Goal: Answer question/provide support: Share knowledge or assist other users

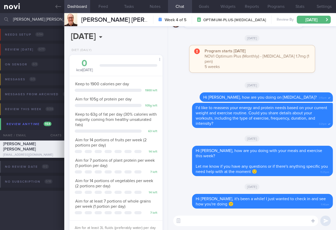
select select "8"
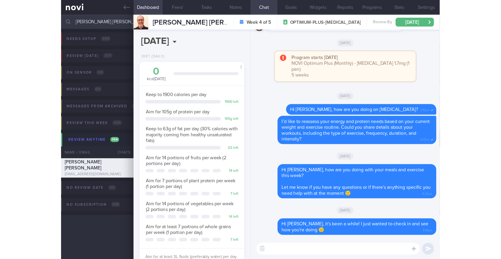
scroll to position [73, 131]
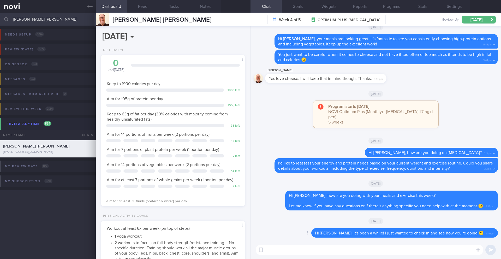
click at [319, 229] on div "Delete Hi [PERSON_NAME], it's been a while! I just wanted to check in and see h…" at bounding box center [376, 234] width 244 height 13
click at [72, 22] on input "[PERSON_NAME] [PERSON_NAME]" at bounding box center [250, 19] width 501 height 13
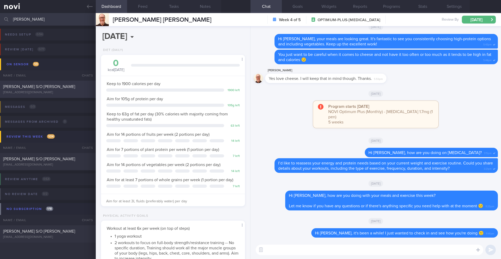
type input "[PERSON_NAME]"
click at [72, 86] on div "[PERSON_NAME] S/O [PERSON_NAME]" at bounding box center [47, 86] width 88 height 5
type input "4-5/9 SAF LIP"
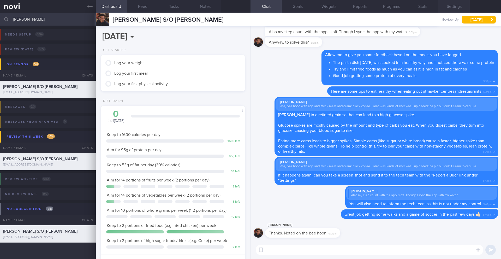
scroll to position [66, 133]
click at [336, 8] on button "Stats" at bounding box center [422, 6] width 31 height 13
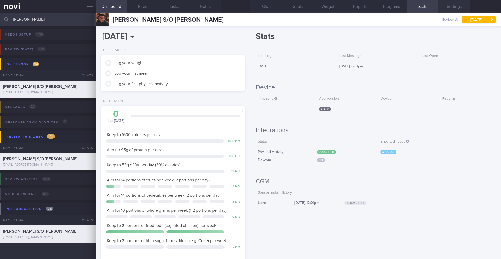
click at [336, 9] on button "Settings" at bounding box center [454, 6] width 31 height 13
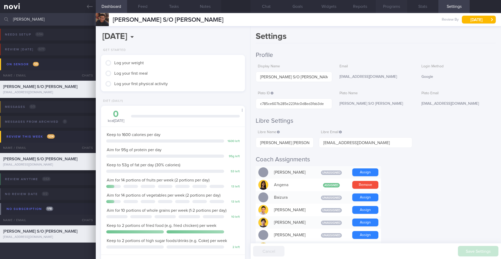
click at [336, 8] on button "Programs" at bounding box center [391, 6] width 31 height 13
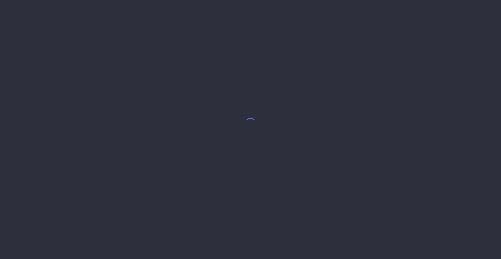
select select "8"
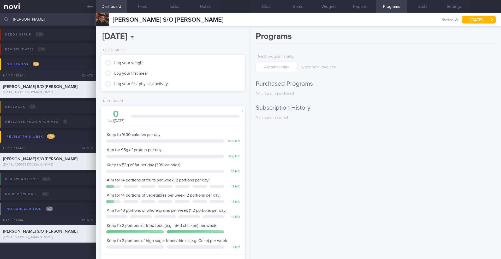
scroll to position [66, 133]
drag, startPoint x: 41, startPoint y: 24, endPoint x: 14, endPoint y: 19, distance: 27.6
click at [14, 19] on input "[PERSON_NAME]" at bounding box center [250, 19] width 501 height 13
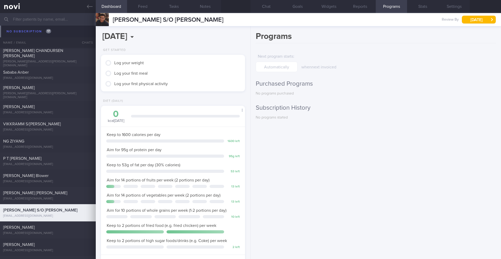
scroll to position [4879, 0]
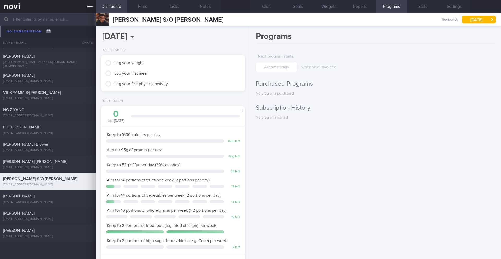
click at [91, 7] on icon at bounding box center [90, 7] width 6 height 4
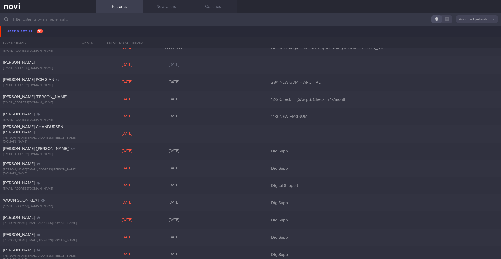
scroll to position [1669, 0]
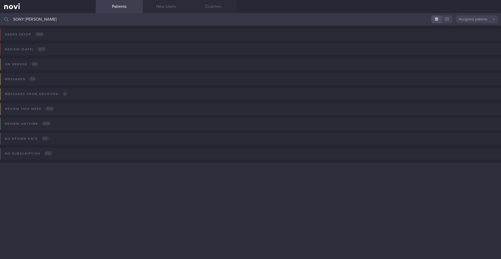
click at [198, 25] on input "SONY [PERSON_NAME]" at bounding box center [250, 19] width 501 height 13
click at [68, 21] on input "SONY [PERSON_NAME]" at bounding box center [250, 19] width 501 height 13
drag, startPoint x: 66, startPoint y: 21, endPoint x: 38, endPoint y: 20, distance: 27.9
click at [38, 20] on input "SONY [PERSON_NAME]" at bounding box center [250, 19] width 501 height 13
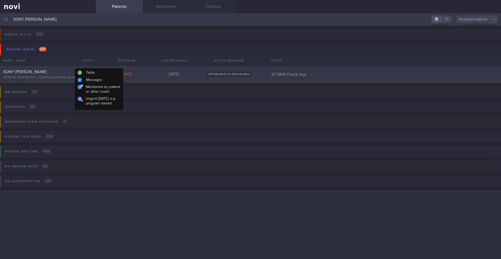
type input "SONY [PERSON_NAME]"
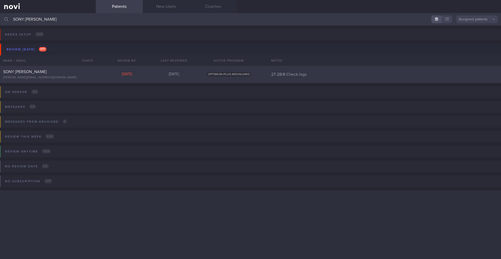
click at [116, 71] on div "SONY [PERSON_NAME] [PERSON_NAME][EMAIL_ADDRESS][DOMAIN_NAME] [DATE][DATE] OPTIM…" at bounding box center [250, 74] width 501 height 17
select select "7"
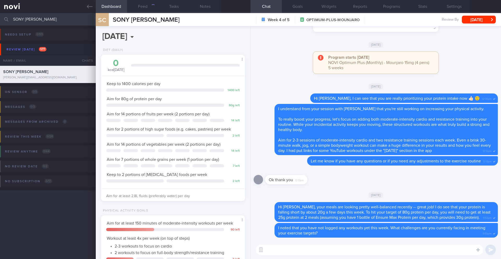
scroll to position [73, 131]
click at [146, 8] on button "Feed 938" at bounding box center [142, 6] width 31 height 13
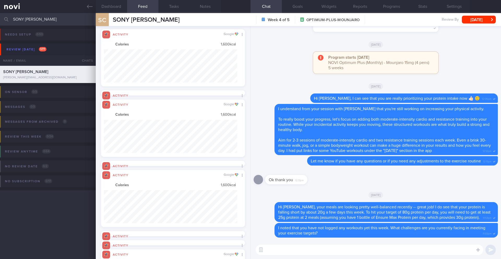
scroll to position [15, 0]
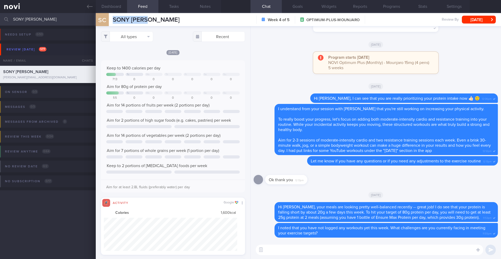
drag, startPoint x: 150, startPoint y: 20, endPoint x: 111, endPoint y: 20, distance: 39.7
click at [111, 20] on div "SC SONY [PERSON_NAME] SONY [PERSON_NAME] [PERSON_NAME][EMAIL_ADDRESS][DOMAIN_NA…" at bounding box center [299, 19] width 406 height 13
copy span "SONY [PERSON_NAME]"
click at [39, 20] on input "SONY [PERSON_NAME]" at bounding box center [250, 19] width 501 height 13
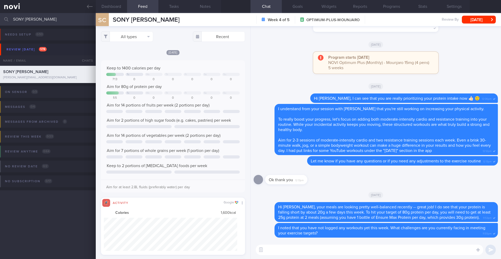
click at [38, 20] on input "SONY [PERSON_NAME]" at bounding box center [250, 19] width 501 height 13
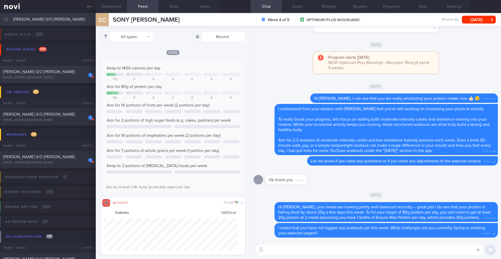
type input "[PERSON_NAME] S/O [PERSON_NAME]"
click at [56, 71] on span "[PERSON_NAME] S/O [PERSON_NAME]" at bounding box center [39, 72] width 72 height 4
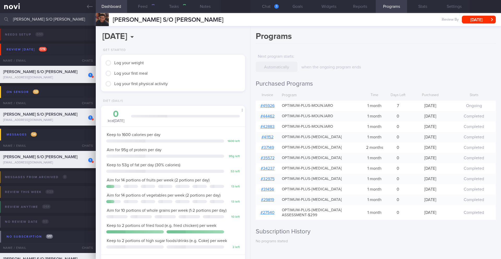
select select "8"
type input "4-5/9 SAF LIP"
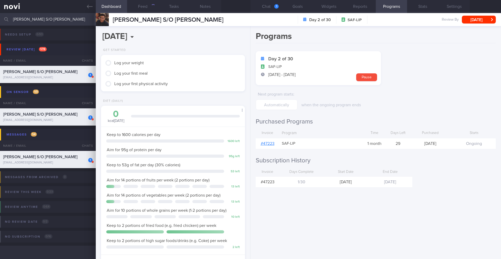
scroll to position [66, 133]
click at [269, 7] on button "Chat 1" at bounding box center [266, 6] width 31 height 13
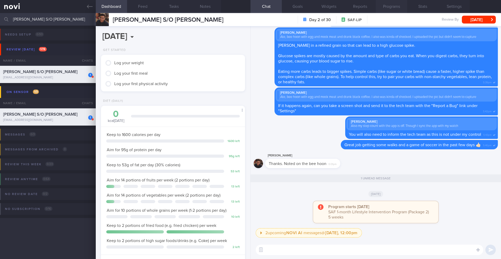
click at [397, 6] on button "Programs" at bounding box center [391, 6] width 31 height 13
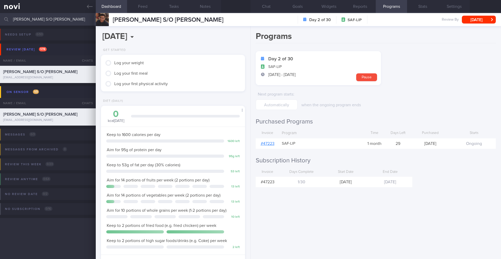
click at [66, 22] on input "[PERSON_NAME] S/O [PERSON_NAME]" at bounding box center [250, 19] width 501 height 13
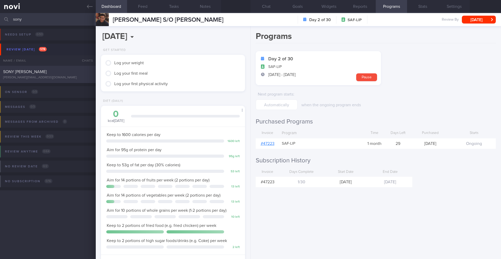
type input "sony"
click at [79, 71] on div "SONY [PERSON_NAME]" at bounding box center [47, 71] width 88 height 5
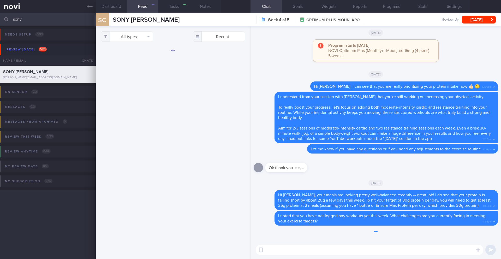
select select "7"
type input "27-28/8 Check logs"
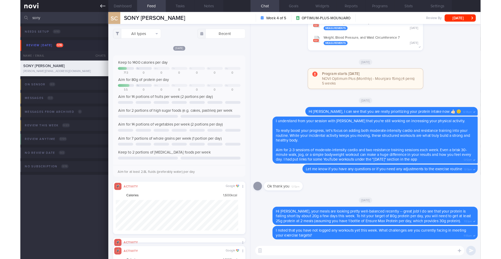
scroll to position [33, 134]
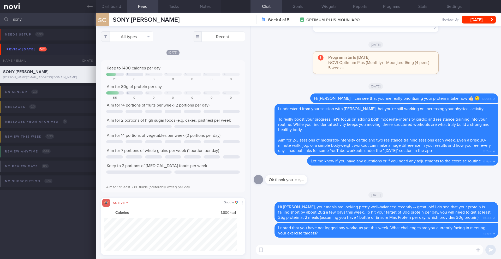
click at [275, 247] on textarea at bounding box center [370, 250] width 228 height 10
type textarea "Hi [PERSON_NAME], how are you doin"
click at [134, 33] on button "All types" at bounding box center [127, 35] width 52 height 10
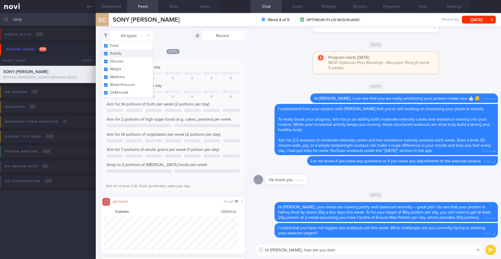
click at [123, 51] on button "Activity" at bounding box center [127, 54] width 52 height 8
checkbox input "false"
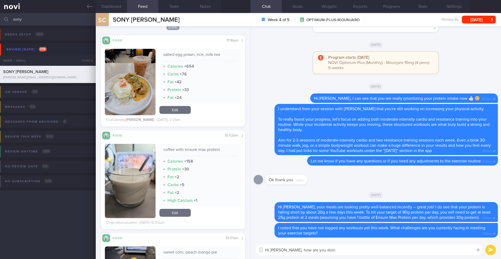
scroll to position [583, 0]
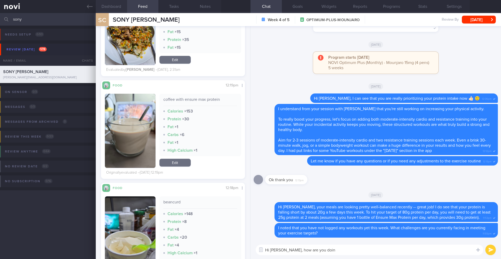
click at [117, 5] on button "Dashboard" at bounding box center [111, 6] width 31 height 13
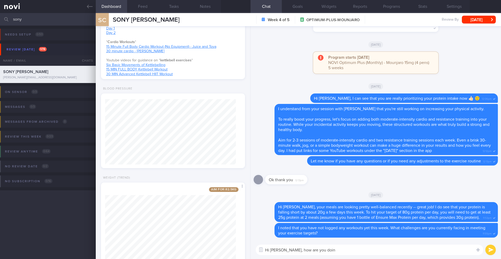
scroll to position [357, 0]
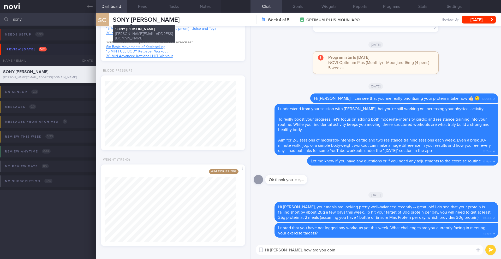
click at [136, 20] on span "SONY [PERSON_NAME]" at bounding box center [146, 20] width 67 height 6
drag, startPoint x: 328, startPoint y: 250, endPoint x: 283, endPoint y: 252, distance: 45.5
click at [283, 252] on textarea "Hi [PERSON_NAME], how are you doin" at bounding box center [370, 250] width 228 height 10
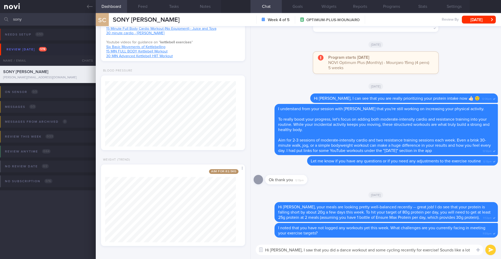
type textarea "Hi [PERSON_NAME], I saw that you did a dance workout and some cycling recently …"
click at [487, 248] on button "submit" at bounding box center [491, 250] width 10 height 10
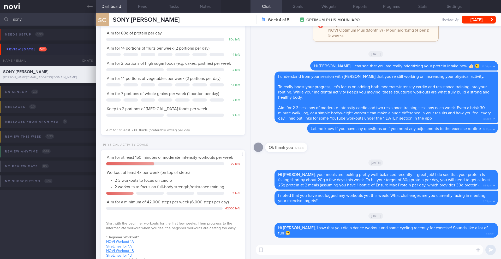
scroll to position [0, 0]
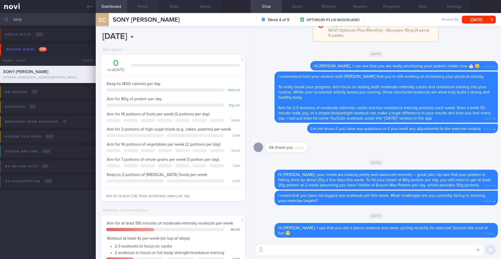
click at [139, 8] on button "Feed" at bounding box center [142, 6] width 31 height 13
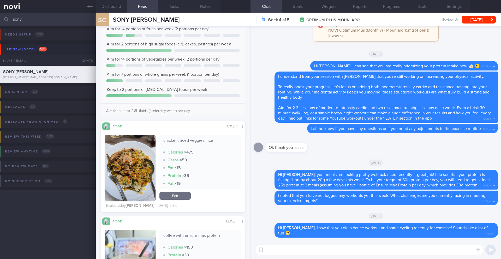
scroll to position [333, 0]
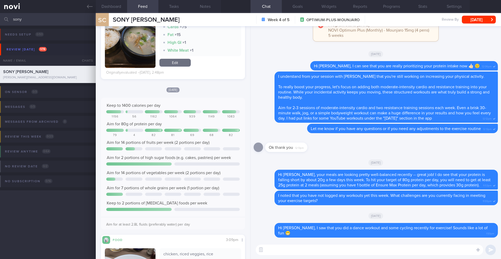
click at [271, 252] on textarea at bounding box center [370, 250] width 228 height 10
type textarea "Y"
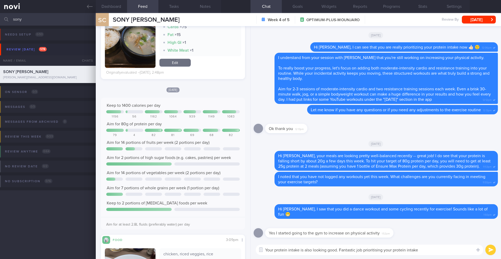
click at [424, 253] on textarea "Your protein intake is also looking good. Fantastic job prioritising your prote…" at bounding box center [370, 250] width 228 height 10
type textarea "Your protein intake is also looking good. Fantastic job prioritising your prote…"
click at [494, 252] on button "submit" at bounding box center [491, 250] width 10 height 10
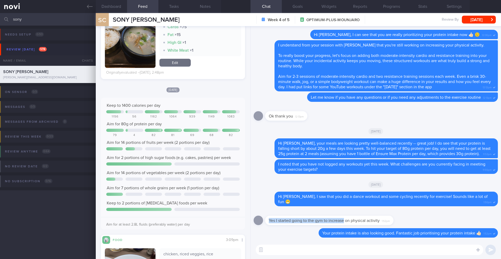
drag, startPoint x: 344, startPoint y: 223, endPoint x: 438, endPoint y: 220, distance: 94.3
click at [438, 220] on div "Yes I started going to the gym to increase on physical activity 1:52pm" at bounding box center [376, 218] width 244 height 19
drag, startPoint x: 268, startPoint y: 220, endPoint x: 405, endPoint y: 219, distance: 137.6
click at [405, 219] on div "Yes I started going to the gym to increase on physical activity 1:52pm" at bounding box center [337, 217] width 144 height 16
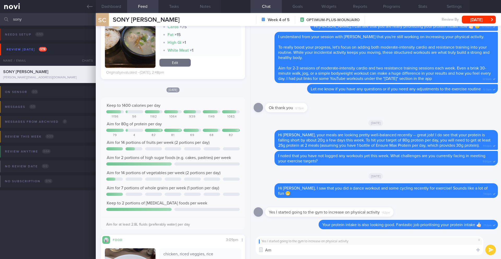
type textarea "A"
type textarea "Amazing! How do you like the classes there?"
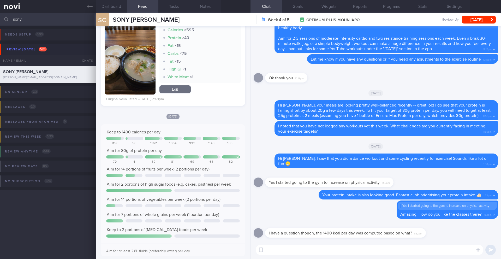
scroll to position [280, 0]
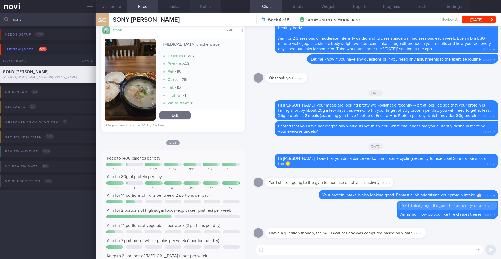
click at [202, 7] on button "Notes" at bounding box center [205, 6] width 31 height 13
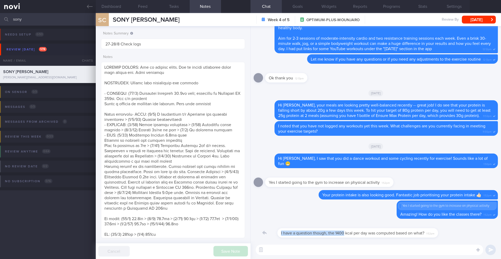
drag, startPoint x: 268, startPoint y: 233, endPoint x: 332, endPoint y: 235, distance: 63.8
click at [332, 235] on div "I have a question though, the 1400 kcal per day was computed based on what? 1:5…" at bounding box center [353, 230] width 177 height 16
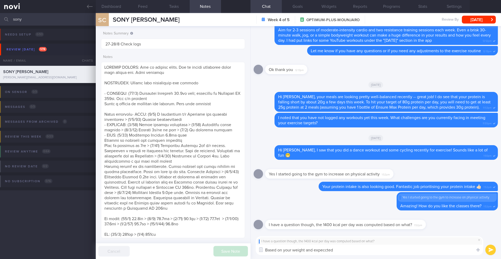
click at [293, 249] on textarea "Based on your weight and expeccted" at bounding box center [370, 250] width 228 height 10
click at [376, 249] on textarea "Based on your gender, age, height, weight and expeccted" at bounding box center [370, 250] width 228 height 10
type textarea "Based on your gender, age, height, weight and expected activity level for weigh…"
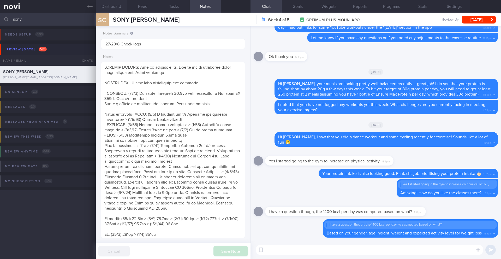
click at [116, 6] on button "Dashboard" at bounding box center [111, 6] width 31 height 13
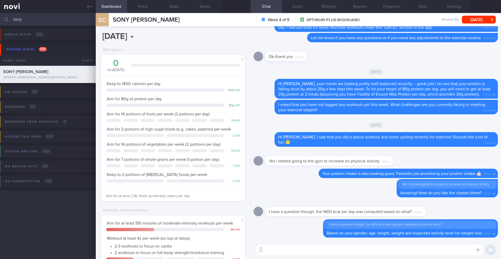
scroll to position [182, 0]
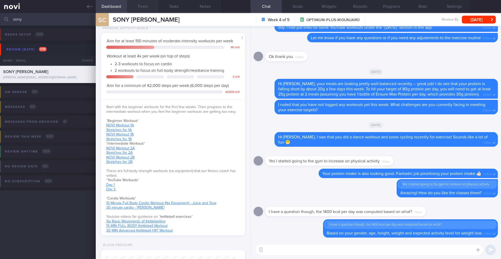
click at [147, 7] on button "Feed" at bounding box center [142, 6] width 31 height 13
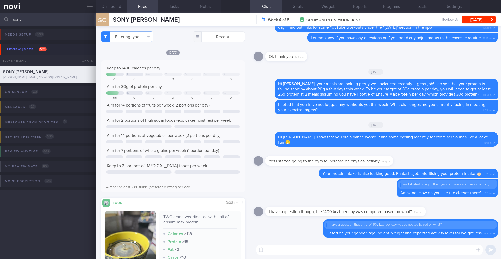
click at [336, 253] on textarea at bounding box center [370, 250] width 228 height 10
type textarea "Do you"
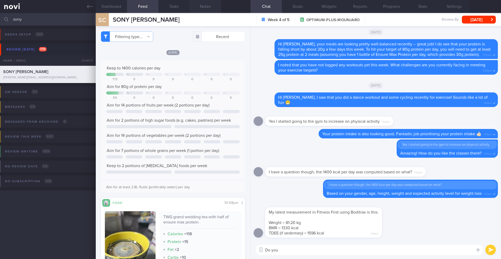
click at [202, 5] on button "Notes" at bounding box center [205, 6] width 31 height 13
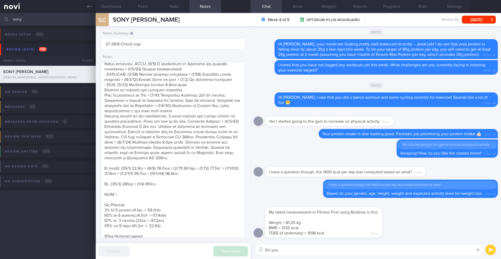
scroll to position [52, 0]
click at [207, 172] on textarea at bounding box center [173, 150] width 144 height 176
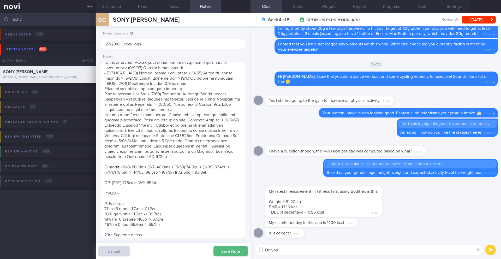
type textarea "SUPPORT NEEDED: How to prepare meals. How to choose healthier meals when eating…"
drag, startPoint x: 269, startPoint y: 250, endPoint x: 254, endPoint y: 250, distance: 14.9
click at [254, 250] on div "Do you Do you ​ Do you ​" at bounding box center [376, 250] width 251 height 18
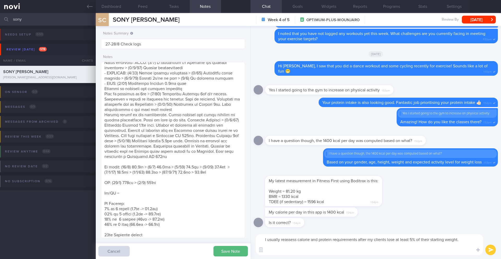
scroll to position [0, 0]
type textarea "I usually reassess calorie and protein requirements after my clients lose at le…"
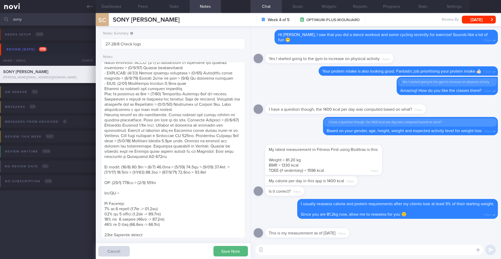
click at [269, 249] on textarea at bounding box center [370, 250] width 228 height 10
paste textarea "Could you share details about your workouts, including the type of exercise (ca…"
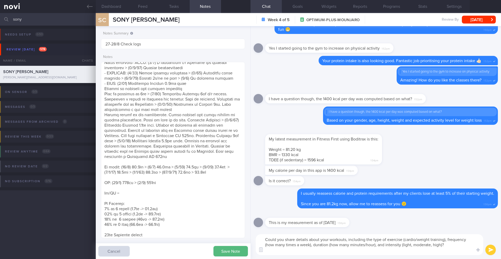
click at [265, 242] on textarea "Could you share details about your workouts, including the type of exercise (ca…" at bounding box center [370, 244] width 228 height 21
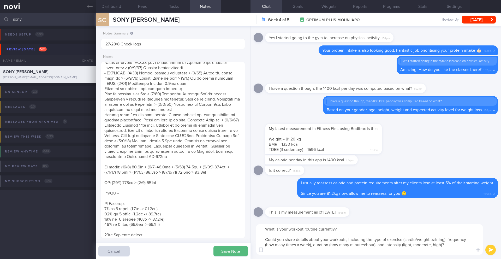
type textarea "What is your workout routine currently? Could you share details about your work…"
click at [496, 249] on button "submit" at bounding box center [491, 250] width 10 height 10
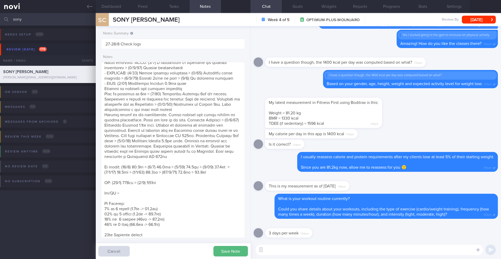
click at [330, 251] on textarea at bounding box center [370, 250] width 228 height 10
click at [285, 254] on textarea at bounding box center [370, 250] width 228 height 10
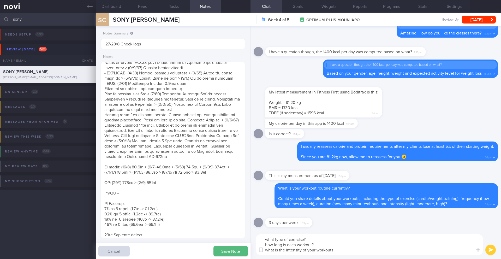
type textarea "what type of exercise? how long is each workout? what is the intensity of your …"
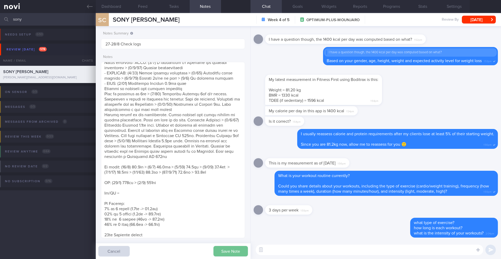
click at [226, 250] on button "Save Note" at bounding box center [231, 251] width 34 height 10
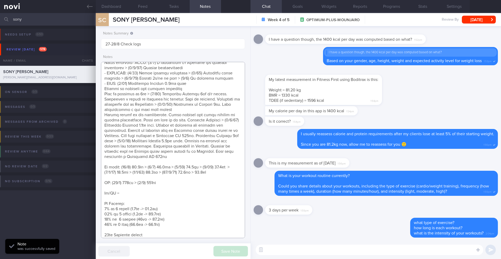
click at [227, 171] on textarea at bounding box center [173, 150] width 144 height 176
click at [202, 174] on textarea at bounding box center [173, 150] width 144 height 176
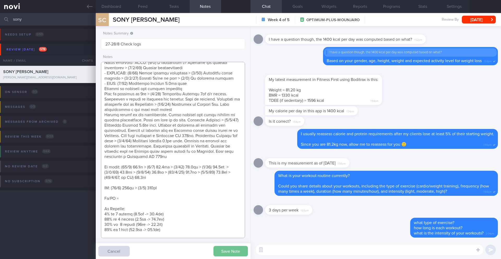
type textarea "SUPPORT NEEDED: How to prepare meals. How to choose healthier meals when eating…"
click at [227, 249] on button "Save Note" at bounding box center [231, 251] width 34 height 10
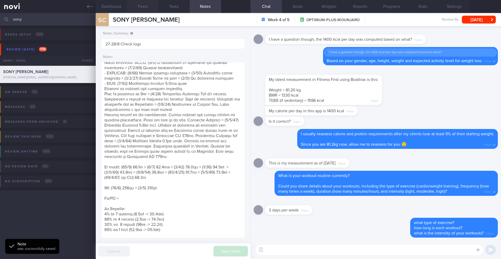
click at [145, 6] on button "Feed" at bounding box center [142, 6] width 31 height 13
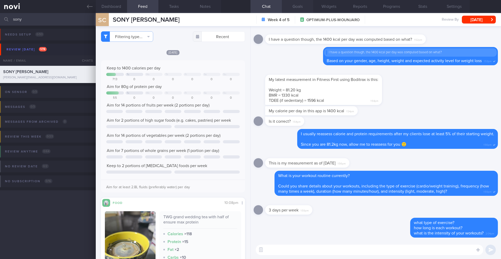
click at [295, 11] on button "Goals" at bounding box center [297, 6] width 31 height 13
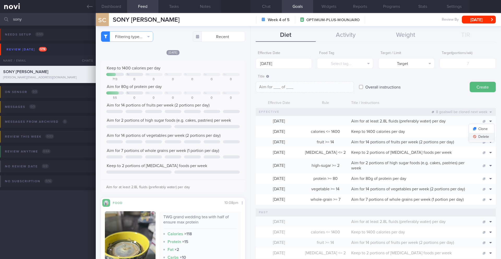
click at [482, 137] on button "Delete" at bounding box center [481, 137] width 25 height 8
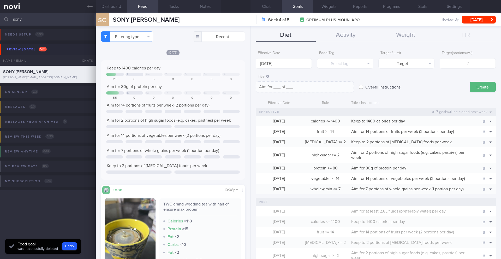
scroll to position [170, 0]
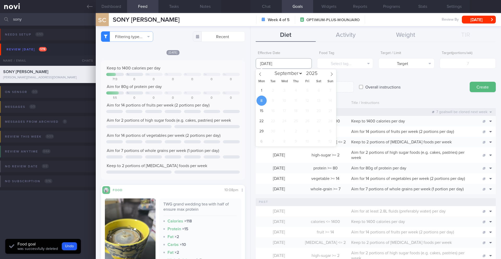
click at [279, 63] on input "[DATE]" at bounding box center [284, 63] width 56 height 10
click at [264, 91] on span "1" at bounding box center [262, 90] width 10 height 10
type input "[DATE]"
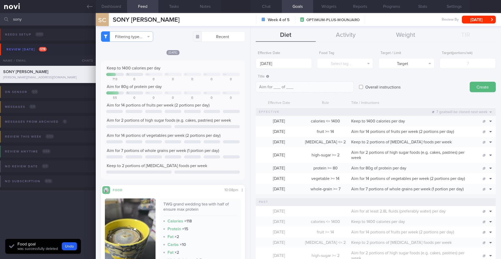
click at [364, 87] on label "Overall instructions" at bounding box center [383, 87] width 40 height 10
click at [363, 87] on input "Overall instructions" at bounding box center [361, 87] width 4 height 10
checkbox input "true"
paste textarea "2.4L fluids (preferably water, unsweetened beverages, clear soups) per day"
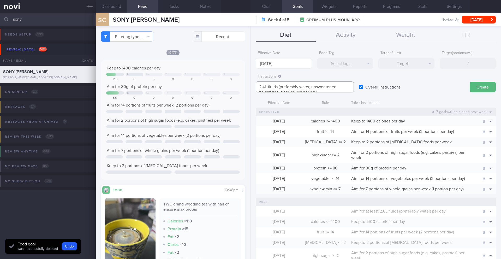
scroll to position [0, 0]
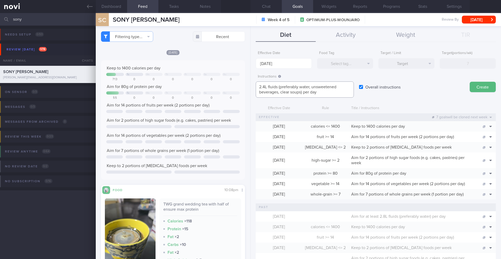
click at [258, 87] on textarea "2.4L fluids (preferably water, unsweetened beverages, clear soups) per day" at bounding box center [305, 89] width 98 height 16
type textarea "Aim for 2.4L fluids (preferably water, unsweetened beverages, clear soups) per …"
click at [470, 89] on button "Create" at bounding box center [483, 87] width 26 height 10
type input "[DATE]"
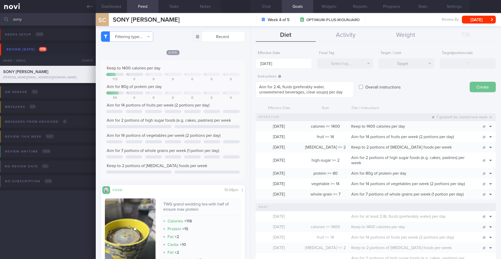
type textarea "Aim for ___ of ___"
checkbox input "false"
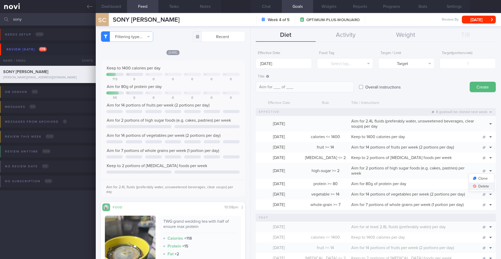
click at [483, 187] on button "Delete" at bounding box center [481, 187] width 25 height 8
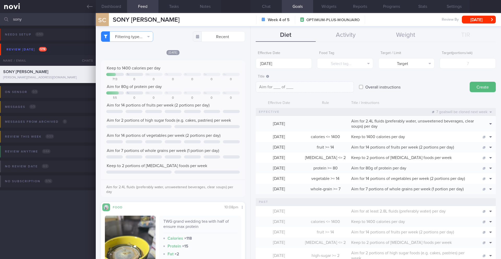
scroll to position [172, 0]
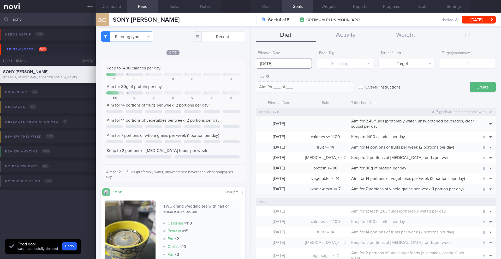
click at [273, 63] on input "[DATE]" at bounding box center [284, 63] width 56 height 10
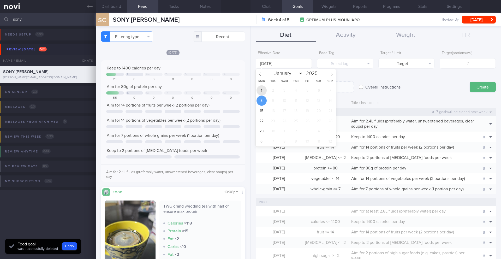
click at [264, 89] on span "1" at bounding box center [262, 90] width 10 height 10
type input "[DATE]"
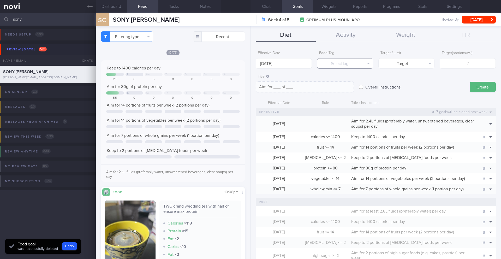
click at [334, 65] on button "Select tag..." at bounding box center [345, 63] width 56 height 10
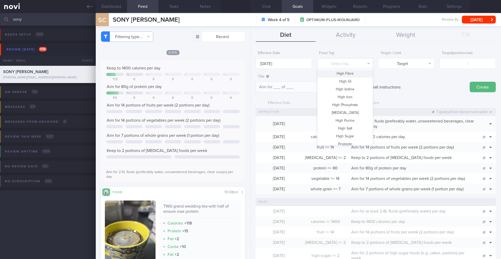
scroll to position [99, 0]
click at [351, 136] on button "High Sugar" at bounding box center [346, 135] width 56 height 8
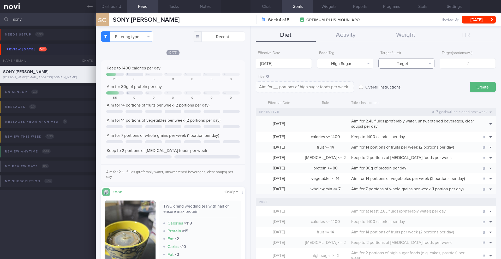
click at [395, 63] on button "Target" at bounding box center [407, 63] width 56 height 10
click at [404, 81] on button "Limit" at bounding box center [407, 82] width 56 height 8
type textarea "Keep to __ portions of high sugar foods per week"
click at [464, 64] on input "number" at bounding box center [468, 63] width 56 height 10
type input "2"
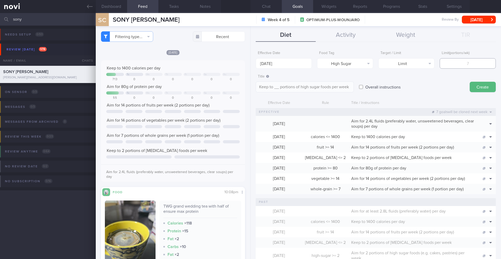
type textarea "Keep to 2 portions of high sugar foods per week"
type input "2"
click at [483, 87] on button "Create" at bounding box center [483, 87] width 26 height 10
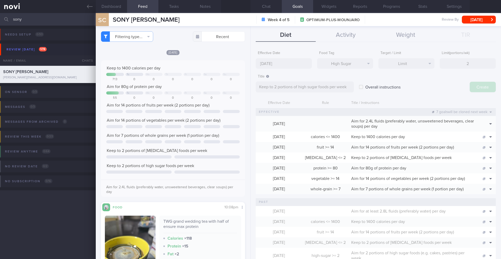
type input "[DATE]"
type textarea "Aim for ___ of ___"
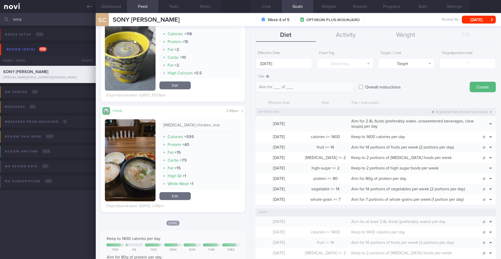
scroll to position [319, 0]
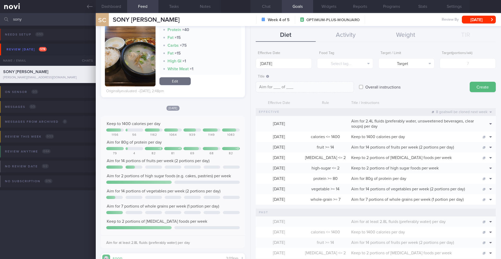
click at [269, 7] on button "Chat" at bounding box center [266, 6] width 31 height 13
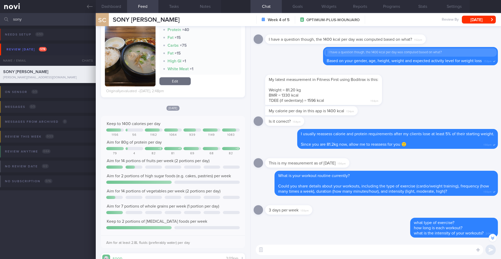
scroll to position [-112, 0]
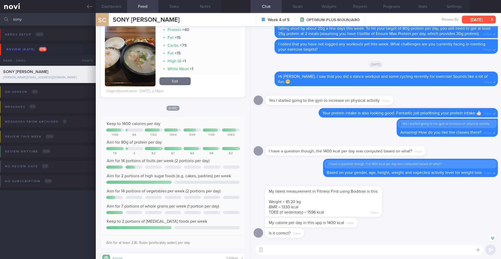
click at [469, 22] on button "[DATE]" at bounding box center [479, 20] width 34 height 8
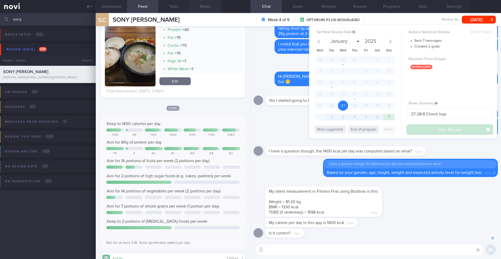
click at [202, 5] on button "Notes" at bounding box center [205, 6] width 31 height 13
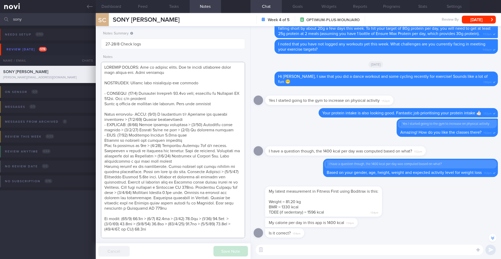
click at [182, 93] on textarea at bounding box center [173, 150] width 144 height 176
click at [209, 90] on textarea at bounding box center [173, 150] width 144 height 176
click at [213, 86] on textarea at bounding box center [173, 150] width 144 height 176
click at [226, 104] on textarea at bounding box center [173, 150] width 144 height 176
click at [391, 9] on button "Programs" at bounding box center [391, 6] width 31 height 13
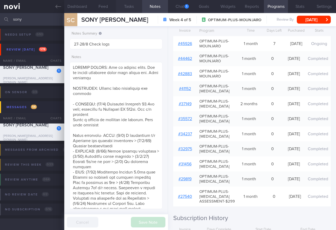
scroll to position [261114, 261081]
click at [182, 9] on button "Chat 1" at bounding box center [180, 6] width 24 height 13
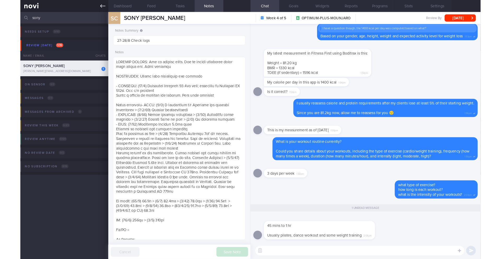
scroll to position [73, 131]
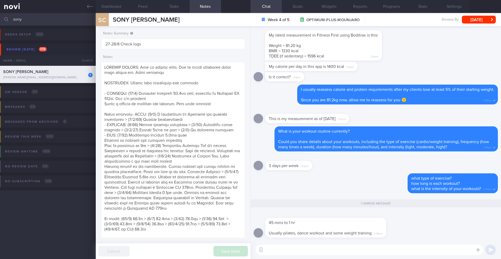
click at [286, 250] on textarea at bounding box center [370, 250] width 228 height 10
type textarea "Are you using the weight machines, dumbbells, or both?"
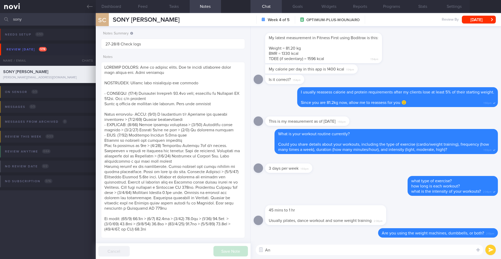
type textarea "A"
type textarea "D"
type textarea "Are you doing weight training on your own or with a trainer? 🙂"
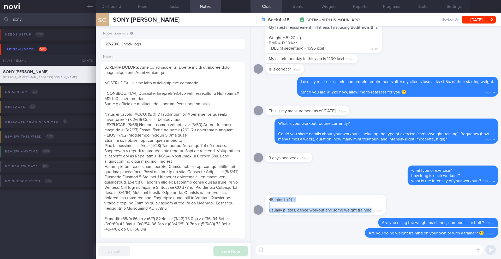
drag, startPoint x: 271, startPoint y: 200, endPoint x: 375, endPoint y: 210, distance: 104.4
click at [375, 210] on div "45 mins to 1 hr Usually pilates, dance workout and some weight training 2:08pm" at bounding box center [325, 205] width 121 height 20
click at [290, 199] on span "45 mins to 1 hr" at bounding box center [282, 200] width 26 height 4
drag, startPoint x: 269, startPoint y: 200, endPoint x: 373, endPoint y: 211, distance: 104.8
click at [373, 211] on div "45 mins to 1 hr Usually pilates, dance workout and some weight training 2:08pm" at bounding box center [325, 205] width 121 height 20
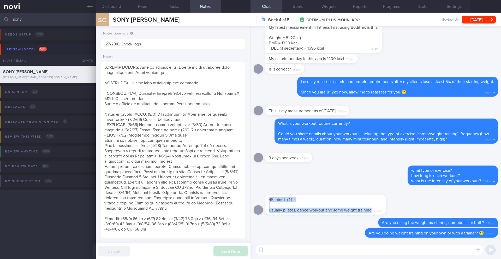
copy span "45 mins to 1 hr Usually pilates, dance workout and some weight training"
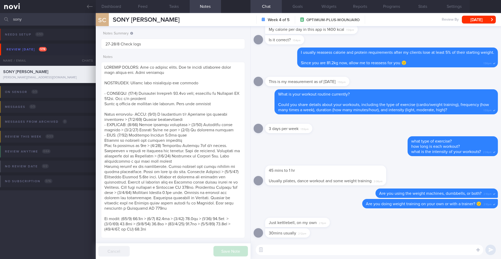
click at [344, 250] on textarea at bounding box center [370, 250] width 228 height 10
type textarea "Got it"
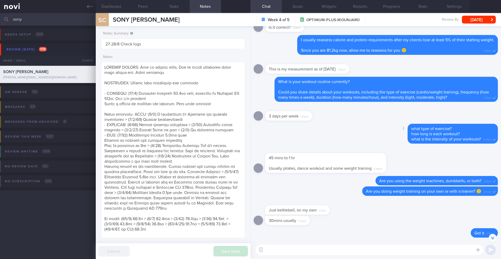
scroll to position [-102, 0]
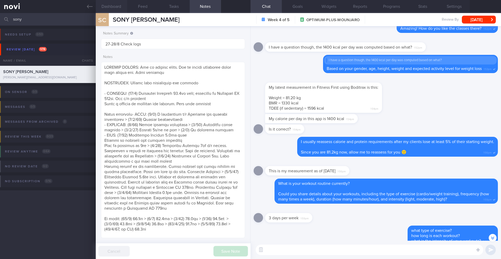
click at [114, 7] on button "Dashboard" at bounding box center [111, 6] width 31 height 13
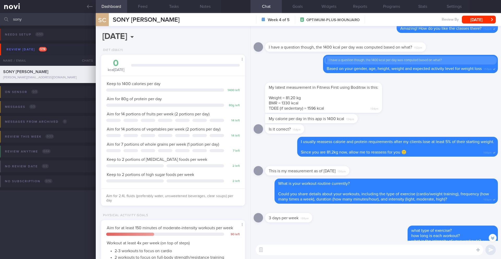
click at [306, 248] on textarea at bounding box center [370, 250] width 228 height 10
paste textarea "I have reassessed your nutritional requirements and updated your targets based …"
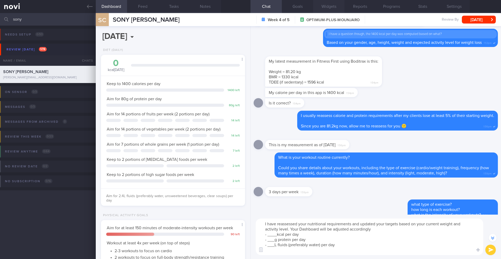
scroll to position [-128, 0]
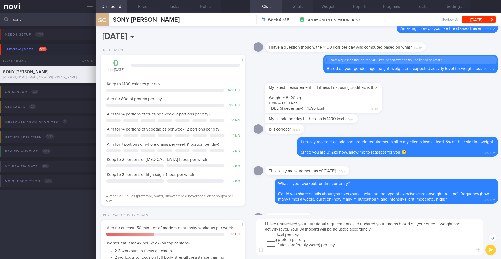
type textarea "I have reassessed your nutritional requirements and updated your targets based …"
click at [299, 6] on button "Goals" at bounding box center [297, 6] width 31 height 13
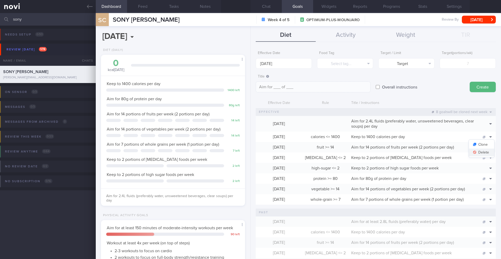
click at [483, 152] on button "Delete" at bounding box center [481, 153] width 25 height 8
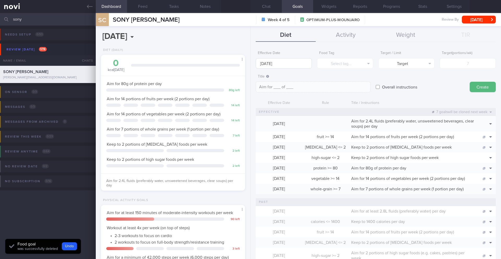
scroll to position [301, 0]
click at [275, 66] on input "[DATE]" at bounding box center [284, 63] width 56 height 10
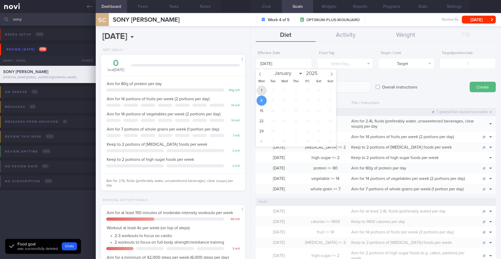
click at [260, 90] on span "1" at bounding box center [262, 90] width 10 height 10
type input "[DATE]"
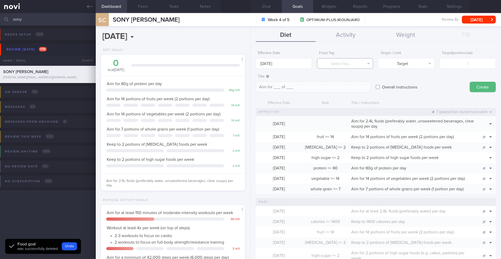
click at [337, 62] on button "Select tag..." at bounding box center [345, 63] width 56 height 10
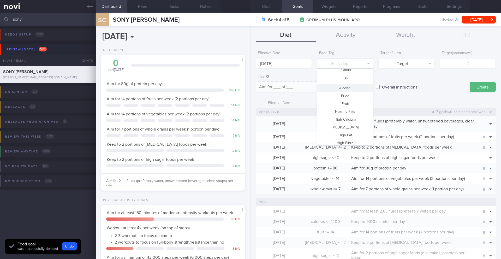
scroll to position [0, 0]
click at [342, 83] on button "Calories" at bounding box center [346, 82] width 56 height 8
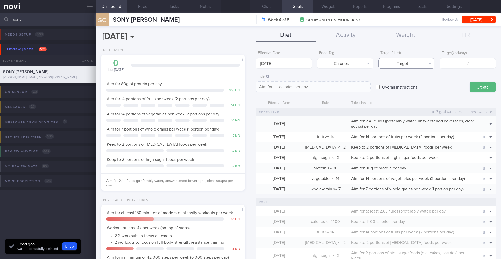
click at [389, 65] on button "Target" at bounding box center [407, 63] width 56 height 10
click at [412, 79] on button "Limit" at bounding box center [407, 82] width 56 height 8
type textarea "Keep to __ calories per day"
click at [452, 63] on input "number" at bounding box center [468, 63] width 56 height 10
type input "1"
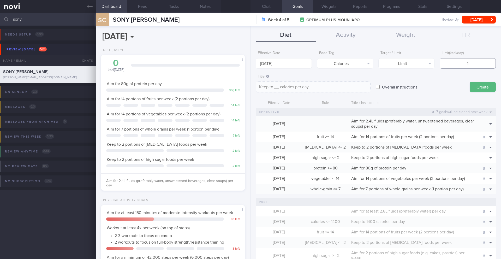
type textarea "Keep to 1 calories per day"
type input "13"
type textarea "Keep to 13 calories per day"
type input "130"
type textarea "Keep to 130 calories per day"
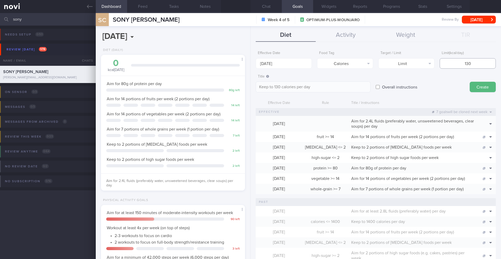
type input "1300"
type textarea "Keep to 1300 calories per day"
type input "1300"
click at [474, 89] on button "Create" at bounding box center [483, 87] width 26 height 10
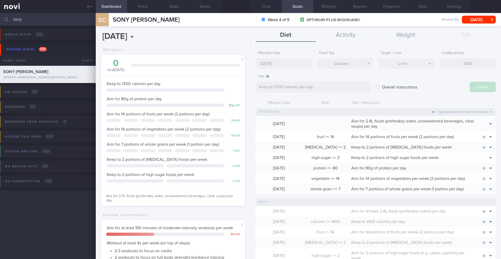
type input "[DATE]"
type textarea "Aim for ___ of ___"
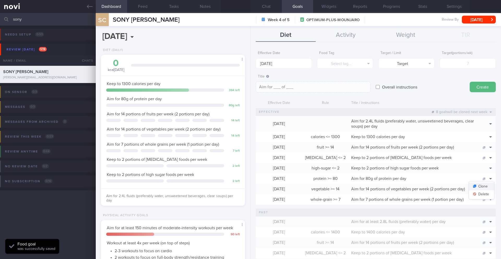
click at [482, 188] on button "Clone" at bounding box center [481, 187] width 25 height 8
type input "80"
click at [278, 88] on textarea "Aim for 80g of protein per day" at bounding box center [313, 86] width 115 height 11
type textarea "Aim for 80-90g of protein per day"
click at [267, 60] on input "[DATE]" at bounding box center [284, 63] width 56 height 10
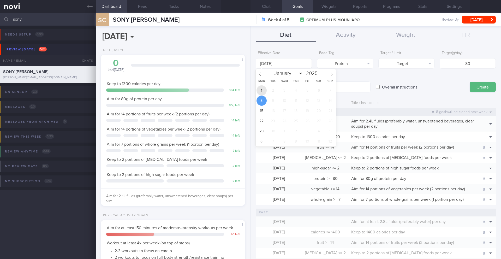
click at [263, 91] on span "1" at bounding box center [262, 90] width 10 height 10
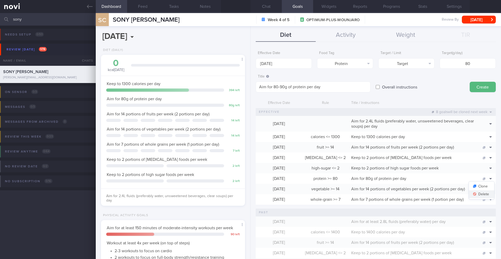
click at [485, 193] on button "Delete" at bounding box center [481, 194] width 25 height 8
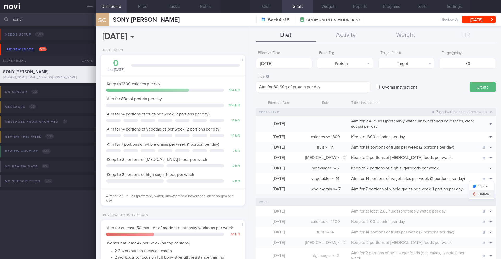
scroll to position [301, 0]
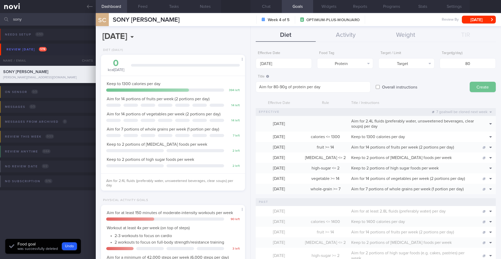
click at [476, 91] on button "Create" at bounding box center [483, 87] width 26 height 10
type input "[DATE]"
type textarea "Aim for ___ of ___"
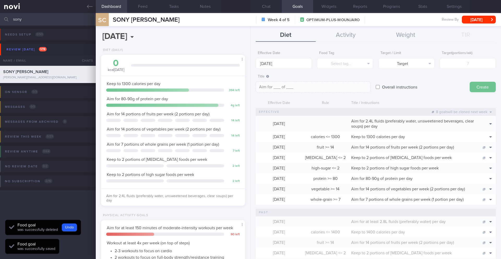
scroll to position [319, 0]
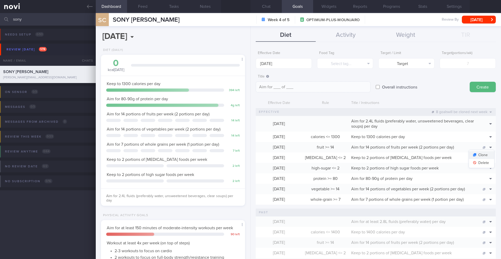
click at [486, 158] on button "Clone" at bounding box center [481, 155] width 25 height 8
type input "14"
type textarea "Aim for 14 portions of fruits per week (2 portions per day)"
click at [486, 162] on button "Delete" at bounding box center [481, 163] width 25 height 8
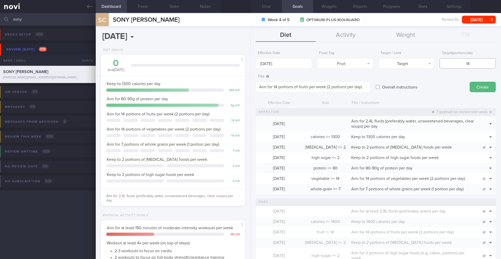
drag, startPoint x: 458, startPoint y: 65, endPoint x: 479, endPoint y: 63, distance: 21.6
click at [479, 63] on input "14" at bounding box center [468, 63] width 56 height 10
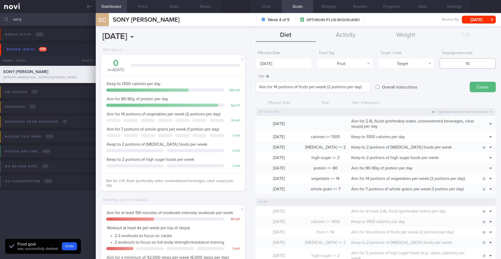
scroll to position [304, 0]
type input "10"
click at [277, 87] on textarea "Aim for 14 portions of fruits per week (2 portions per day)" at bounding box center [313, 86] width 115 height 11
click at [328, 87] on textarea "Aim for 10 portions of fruits per week (2 portions per day)" at bounding box center [313, 86] width 115 height 11
type textarea "Aim for 10 portions of fruits per week (1-2 portions per day)"
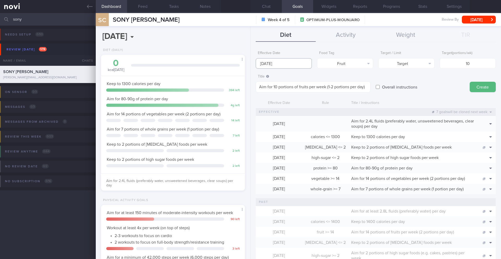
click at [288, 66] on body "You are offline! Some functionality will be unavailable Patients New Users Coac…" at bounding box center [250, 129] width 501 height 259
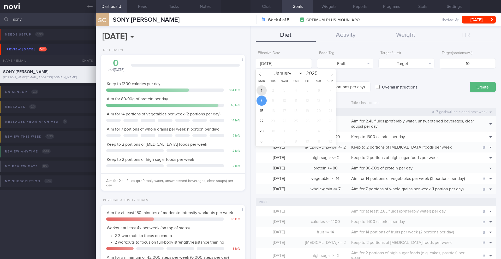
click at [264, 90] on span "1" at bounding box center [262, 90] width 10 height 10
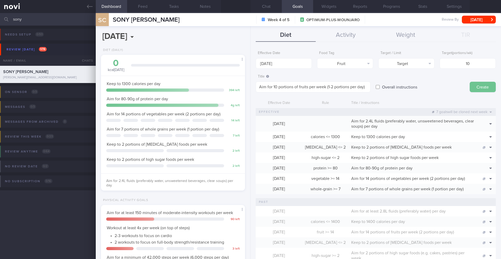
click at [471, 85] on button "Create" at bounding box center [483, 87] width 26 height 10
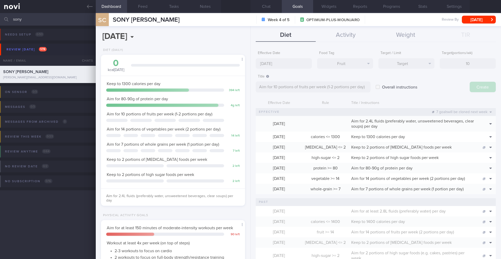
scroll to position [319, 0]
type input "[DATE]"
type textarea "Aim for ___ of ___"
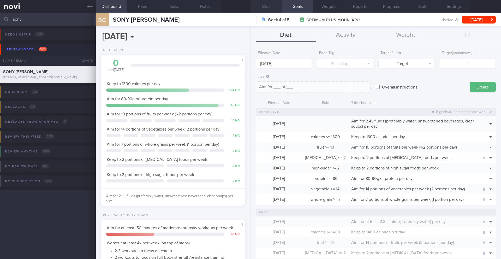
click at [266, 6] on button "Chat" at bounding box center [266, 6] width 31 height 13
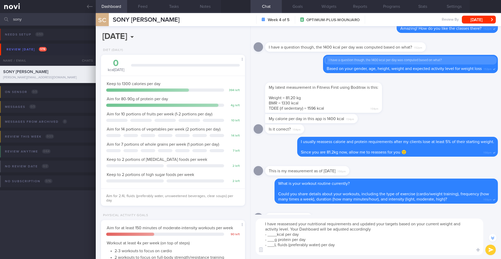
click at [277, 236] on textarea "I have reassessed your nutritional requirements and updated your targets based …" at bounding box center [370, 237] width 228 height 37
click at [275, 242] on textarea "I have reassessed your nutritional requirements and updated your targets based …" at bounding box center [370, 237] width 228 height 37
click at [275, 247] on textarea "I have reassessed your nutritional requirements and updated your targets based …" at bounding box center [370, 237] width 228 height 37
click at [295, 253] on textarea "I have reassessed your nutritional requirements and updated your targets based …" at bounding box center [370, 237] width 228 height 37
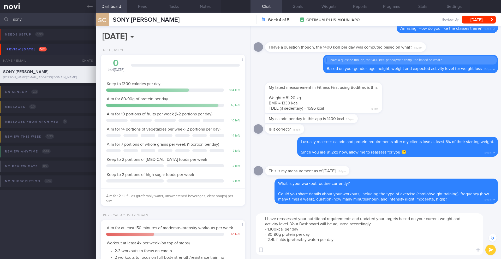
paste textarea "As you lose weight, your calorie needs go down because a smaller body requires …"
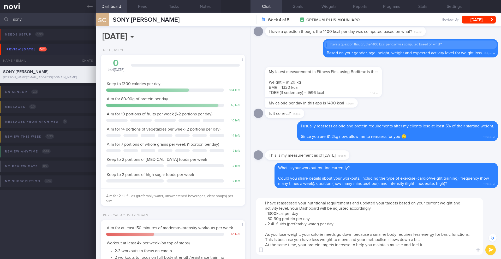
scroll to position [-149, 0]
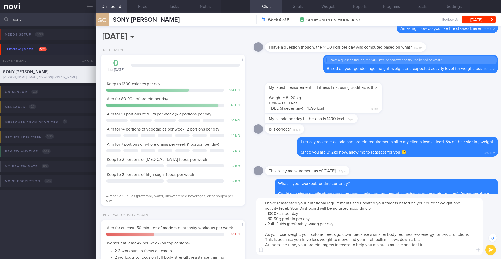
click at [265, 245] on textarea "I have reassessed your nutritional requirements and updated your targets based …" at bounding box center [370, 226] width 228 height 57
type textarea "I have reassessed your nutritional requirements and updated your targets based …"
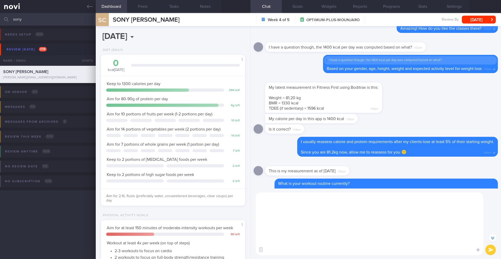
scroll to position [0, 0]
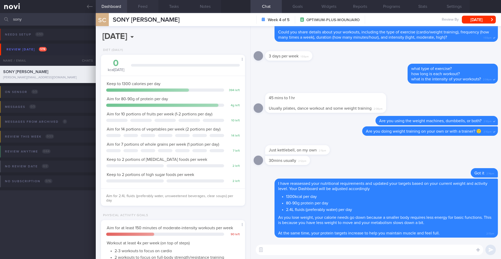
click at [139, 5] on button "Feed" at bounding box center [142, 6] width 31 height 13
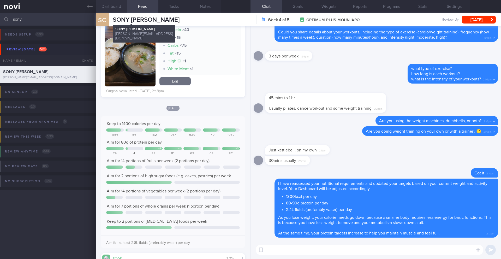
click at [110, 5] on button "Dashboard" at bounding box center [111, 6] width 31 height 13
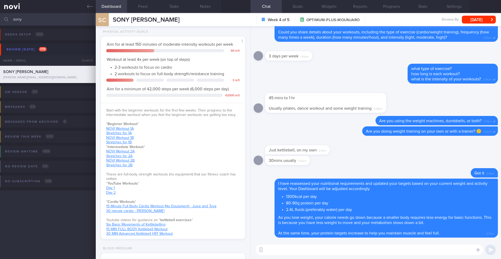
scroll to position [296, 0]
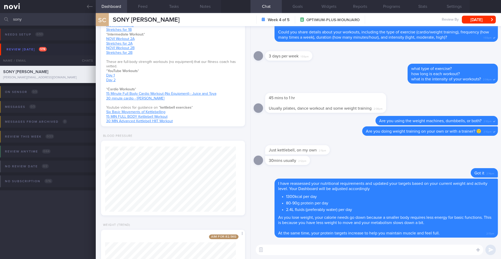
click at [289, 253] on textarea at bounding box center [370, 250] width 228 height 10
type textarea "K"
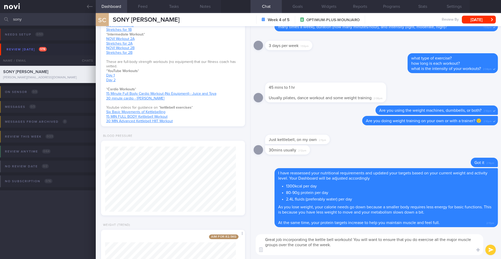
scroll to position [0, 0]
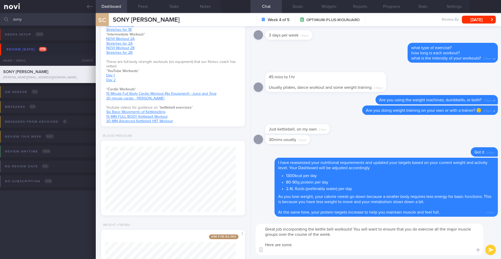
paste textarea "**YouTube kettle bell workout videos** [Full body kettlebell workout - 15 min](…"
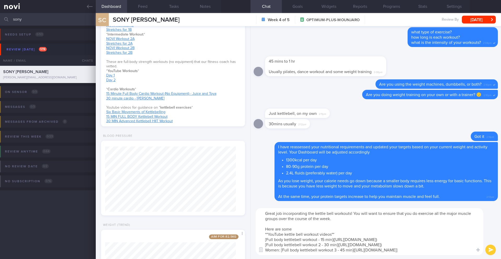
click at [298, 229] on textarea "Great job incorporating the kettle bell workouts! You will want to ensure that …" at bounding box center [370, 231] width 228 height 47
click at [268, 234] on textarea "Great job incorporating the kettle bell workouts! You will want to ensure that …" at bounding box center [370, 231] width 228 height 47
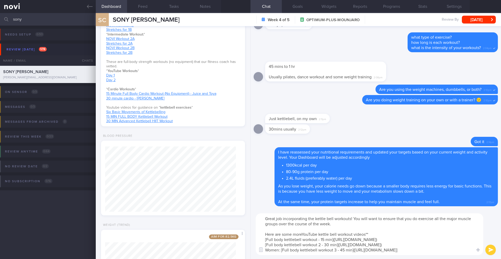
click at [374, 234] on textarea "Great job incorporating the kettle bell workouts! You will want to ensure that …" at bounding box center [370, 234] width 228 height 42
click at [121, 115] on link "15 MIN FULL BODY Kettlebell Workout" at bounding box center [136, 117] width 61 height 4
drag, startPoint x: 278, startPoint y: 240, endPoint x: 462, endPoint y: 252, distance: 184.2
click at [462, 252] on textarea "Great job incorporating the kettle bell workouts! You will want to ensure that …" at bounding box center [370, 234] width 228 height 42
paste textarea
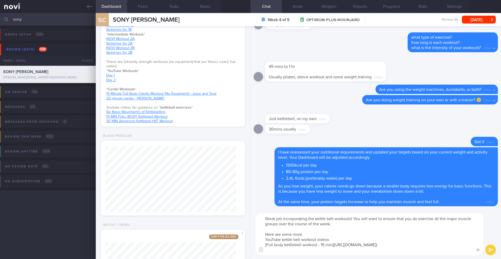
click at [295, 251] on textarea "Great job incorporating the kettle bell workouts! You will want to ensure that …" at bounding box center [370, 234] width 228 height 42
paste textarea "[Full body kettlebell workout 3 - 45 min]([URL][DOMAIN_NAME]]"
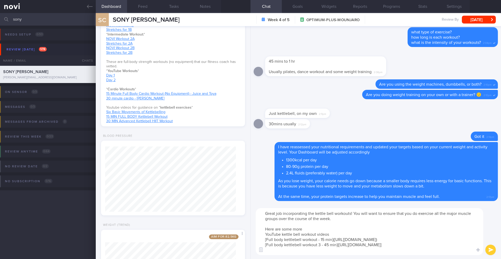
click at [323, 229] on textarea "Great job incorporating the kettle bell workouts! You will want to ensure that …" at bounding box center [370, 231] width 228 height 47
click at [257, 234] on textarea "Great job incorporating the kettle bell workouts! You will want to ensure that …" at bounding box center [370, 231] width 228 height 47
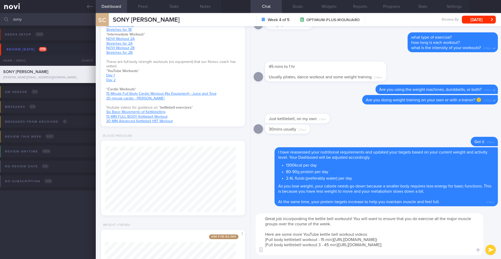
click at [385, 235] on textarea "Great job incorporating the kettle bell workouts! You will want to ensure that …" at bounding box center [370, 234] width 228 height 42
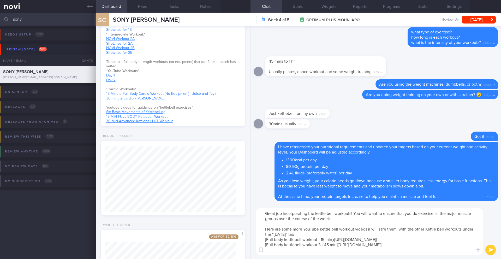
drag, startPoint x: 432, startPoint y: 245, endPoint x: 249, endPoint y: 238, distance: 183.2
click at [249, 238] on div "Dashboard Feed Tasks Notes Chat Goals Widgets Reports Programs Stats Settings S…" at bounding box center [299, 136] width 406 height 246
type textarea "Great job incorporating the kettle bell workouts! You will want to ensure that …"
click at [492, 250] on button "submit" at bounding box center [491, 250] width 10 height 10
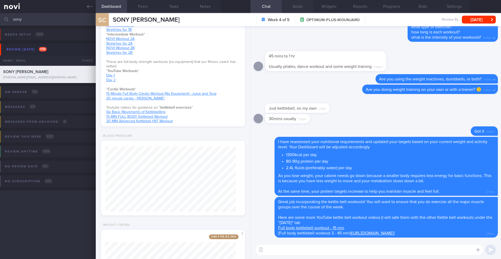
click at [301, 7] on button "Goals" at bounding box center [297, 6] width 31 height 13
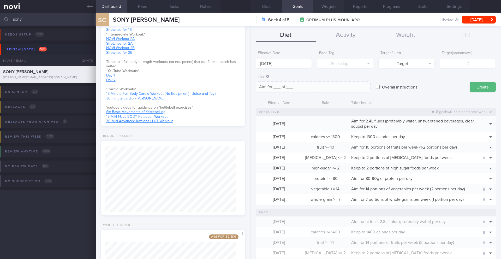
click at [330, 7] on button "Widgets" at bounding box center [328, 6] width 31 height 13
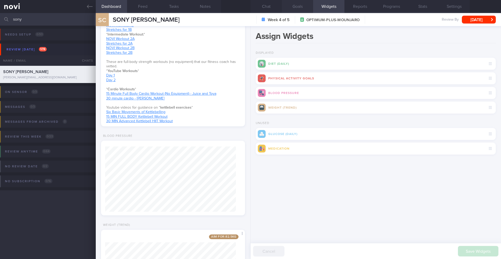
click at [305, 7] on button "Goals" at bounding box center [297, 6] width 31 height 13
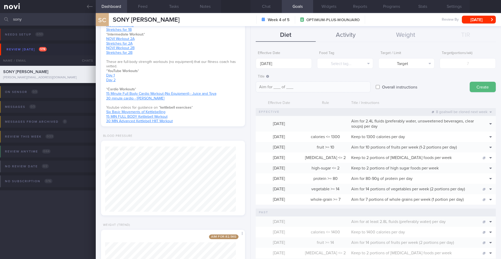
click at [339, 34] on button "Activity" at bounding box center [346, 35] width 60 height 13
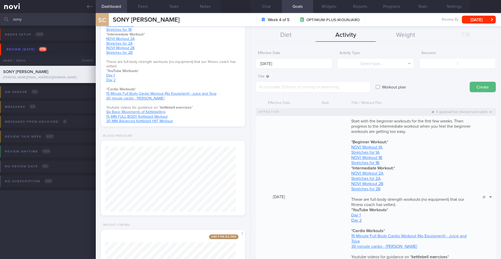
click at [414, 183] on div "Start with the beginner workouts for the first few weeks. Then progress to the …" at bounding box center [413, 197] width 129 height 162
click at [484, 206] on button "Clone" at bounding box center [481, 205] width 25 height 8
type textarea "Start with the beginner workouts for the first few weeks. Then progress to the …"
checkbox input "true"
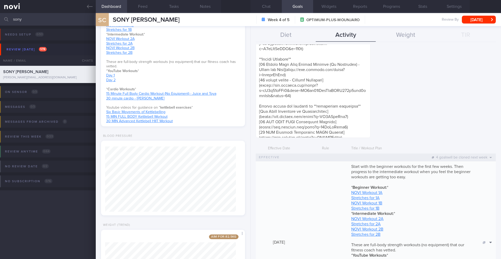
scroll to position [238, 0]
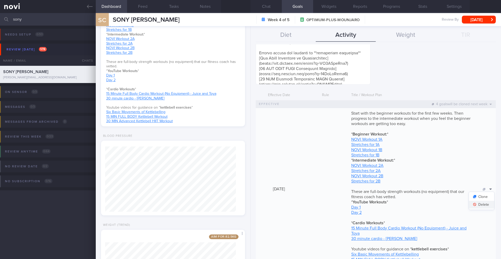
click at [483, 203] on button "Delete" at bounding box center [481, 205] width 25 height 8
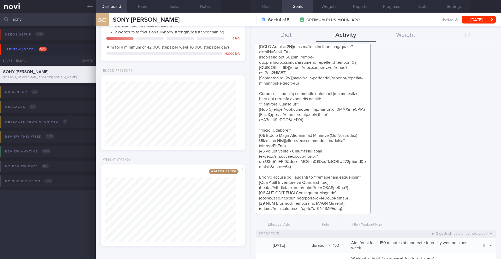
scroll to position [109, 0]
click at [353, 208] on textarea at bounding box center [313, 92] width 115 height 241
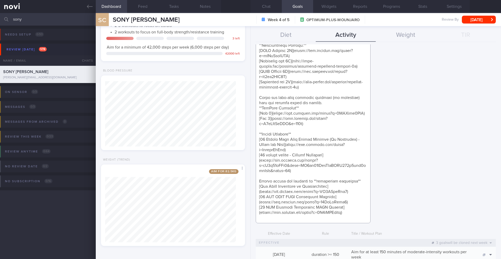
paste textarea "[Full body kettlebell workout - 15 min]([URL][DOMAIN_NAME]) [Full body kettlebe…"
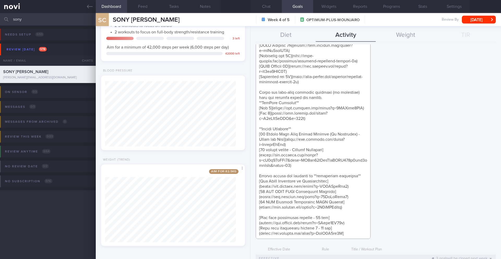
scroll to position [5, 0]
click at [312, 212] on textarea at bounding box center [313, 105] width 115 height 267
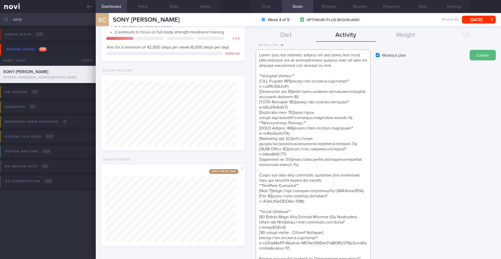
scroll to position [23, 0]
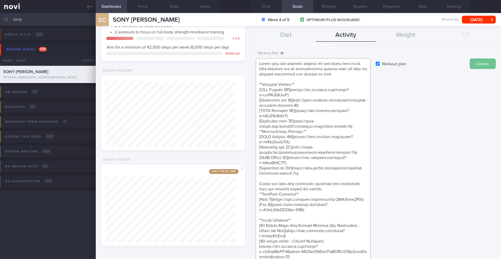
type textarea "Start with the beginner workouts for the first few weeks. Then progress to the …"
click at [479, 64] on button "Create" at bounding box center [483, 64] width 26 height 10
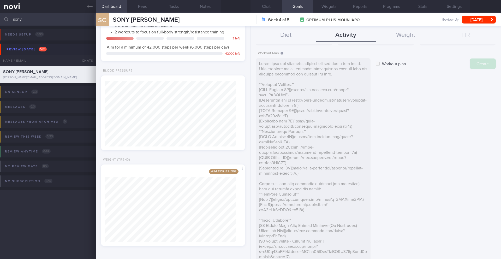
checkbox input "false"
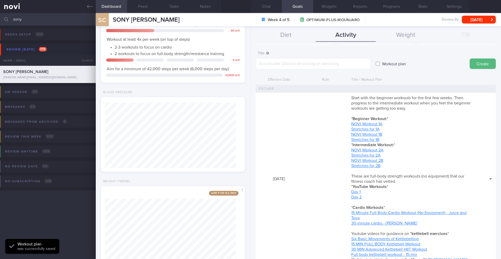
scroll to position [174, 0]
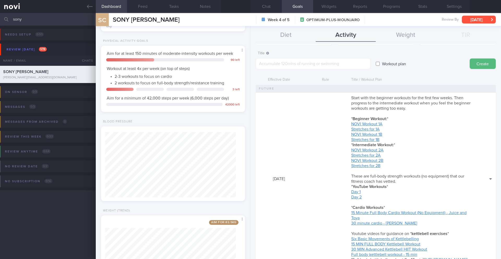
click at [466, 19] on button "[DATE]" at bounding box center [479, 20] width 34 height 8
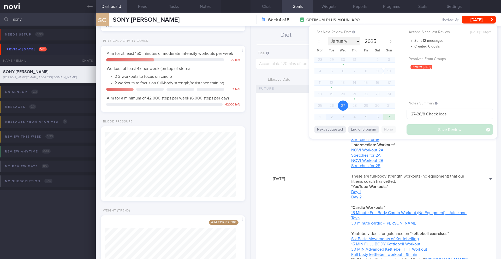
click at [358, 43] on select "January February March April May June July August September October November De…" at bounding box center [345, 41] width 32 height 8
select select "8"
click at [332, 69] on span "9" at bounding box center [332, 71] width 10 height 10
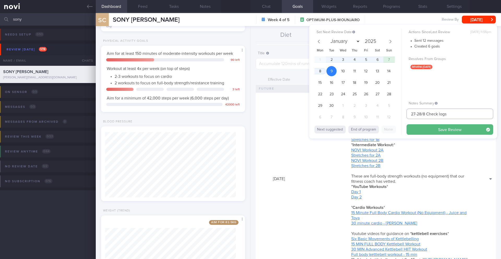
drag, startPoint x: 425, startPoint y: 115, endPoint x: 402, endPoint y: 111, distance: 23.5
click at [402, 111] on div "Set Next Review Date [DATE] January February March April May June July August S…" at bounding box center [403, 82] width 188 height 114
type input "9/9 Check logs"
click at [419, 130] on button "Save Review" at bounding box center [450, 129] width 87 height 10
type input "9/9 Check logs"
